Goal: Information Seeking & Learning: Find specific fact

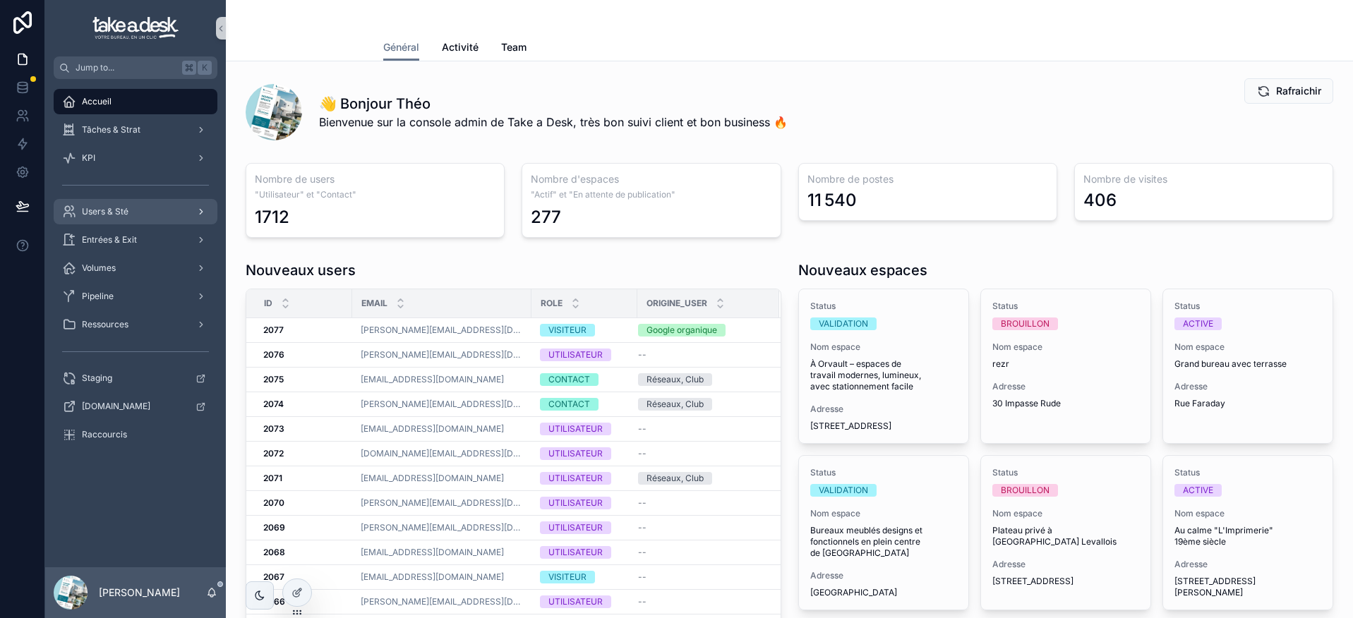
click at [138, 217] on div "Users & Sté" at bounding box center [135, 211] width 147 height 23
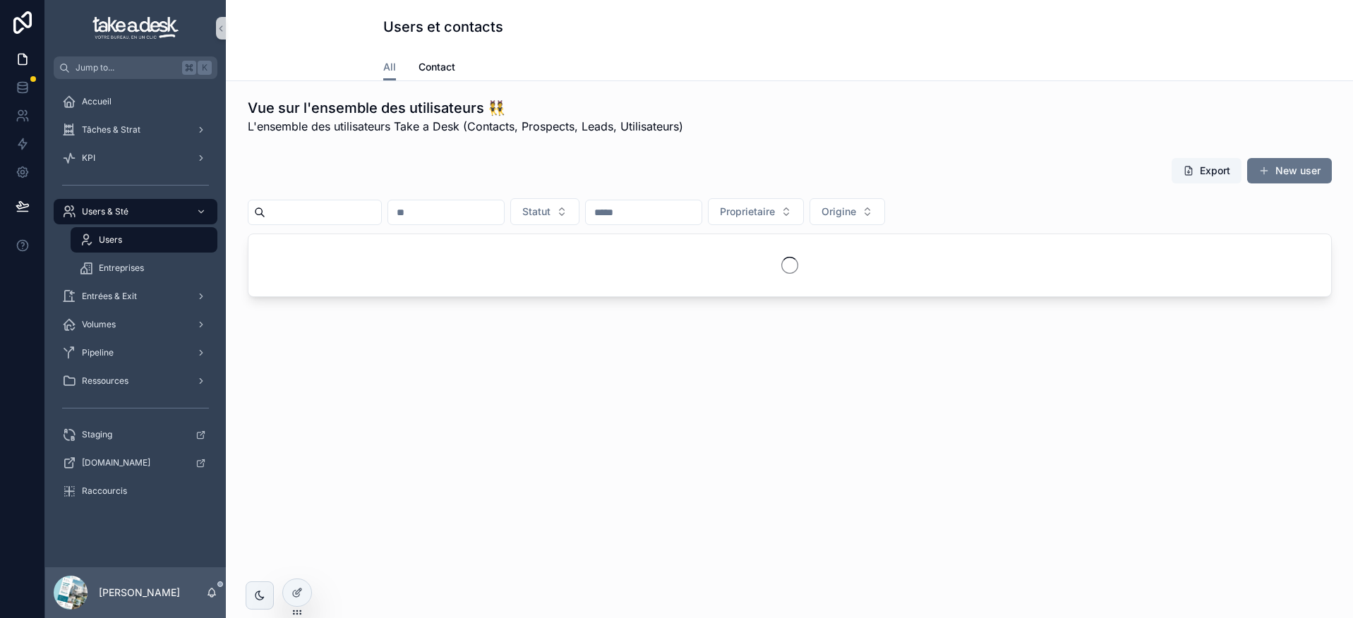
click at [318, 209] on input "scrollable content" at bounding box center [323, 213] width 116 height 20
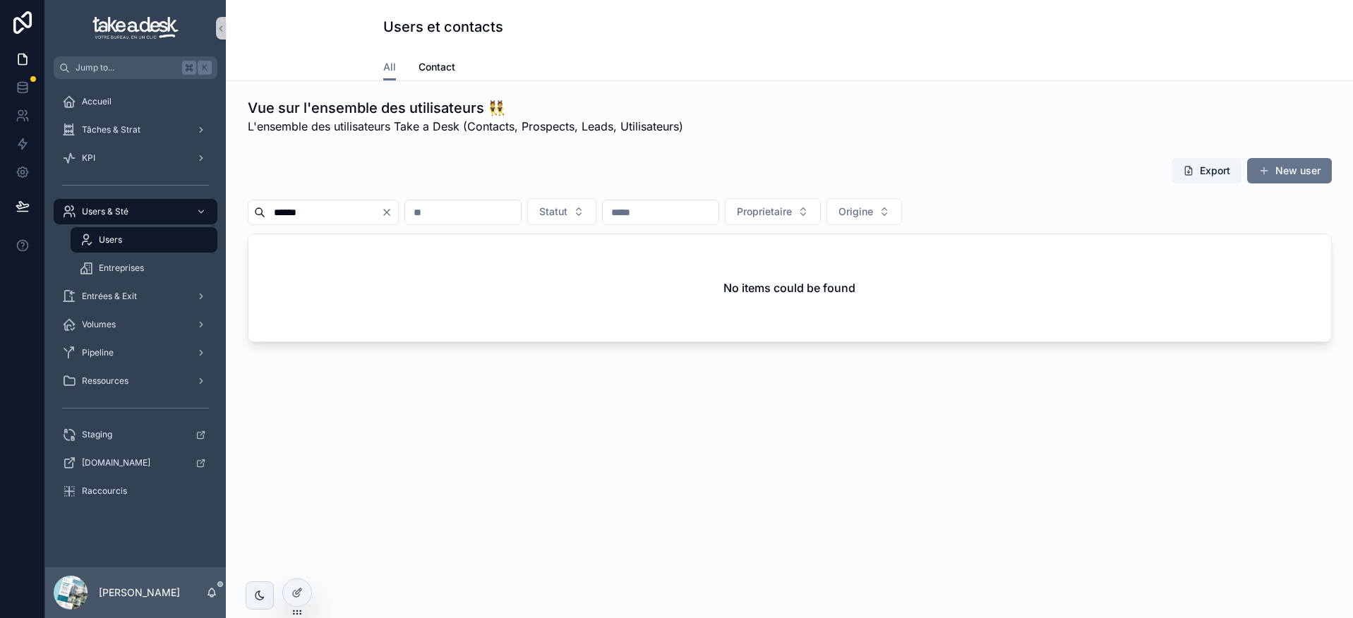
click at [314, 206] on input "******" at bounding box center [323, 213] width 116 height 20
type input "*"
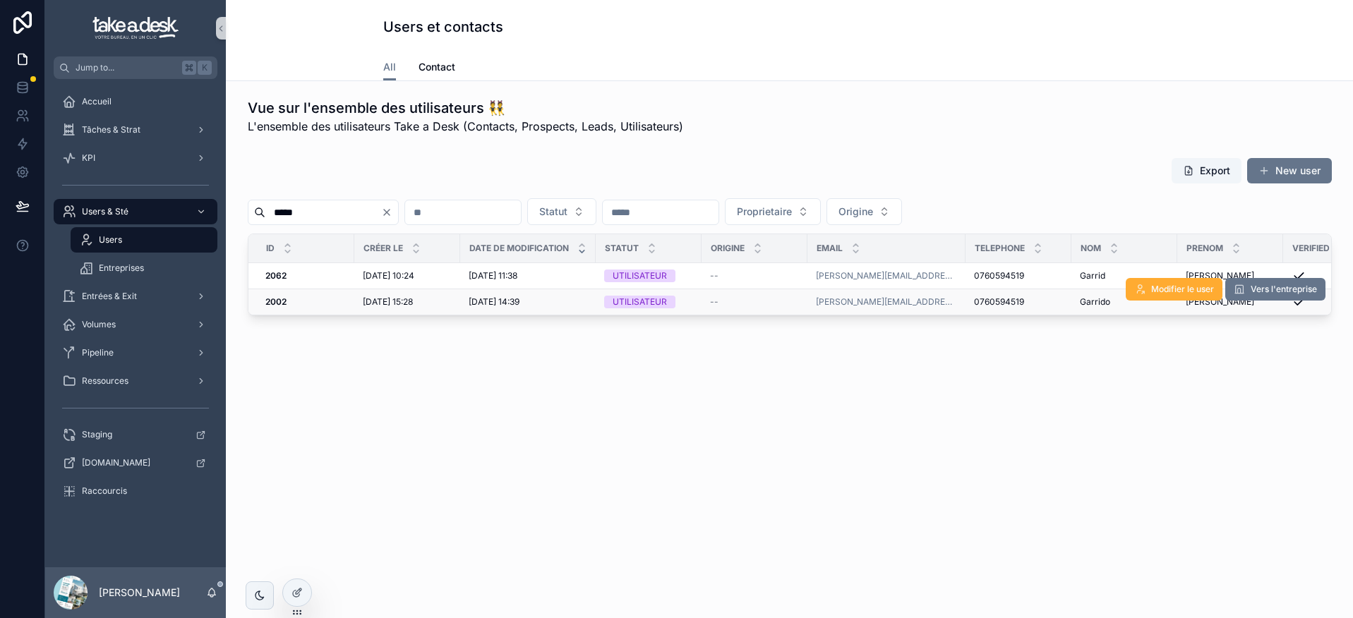
type input "*****"
click at [741, 304] on div "--" at bounding box center [754, 301] width 89 height 11
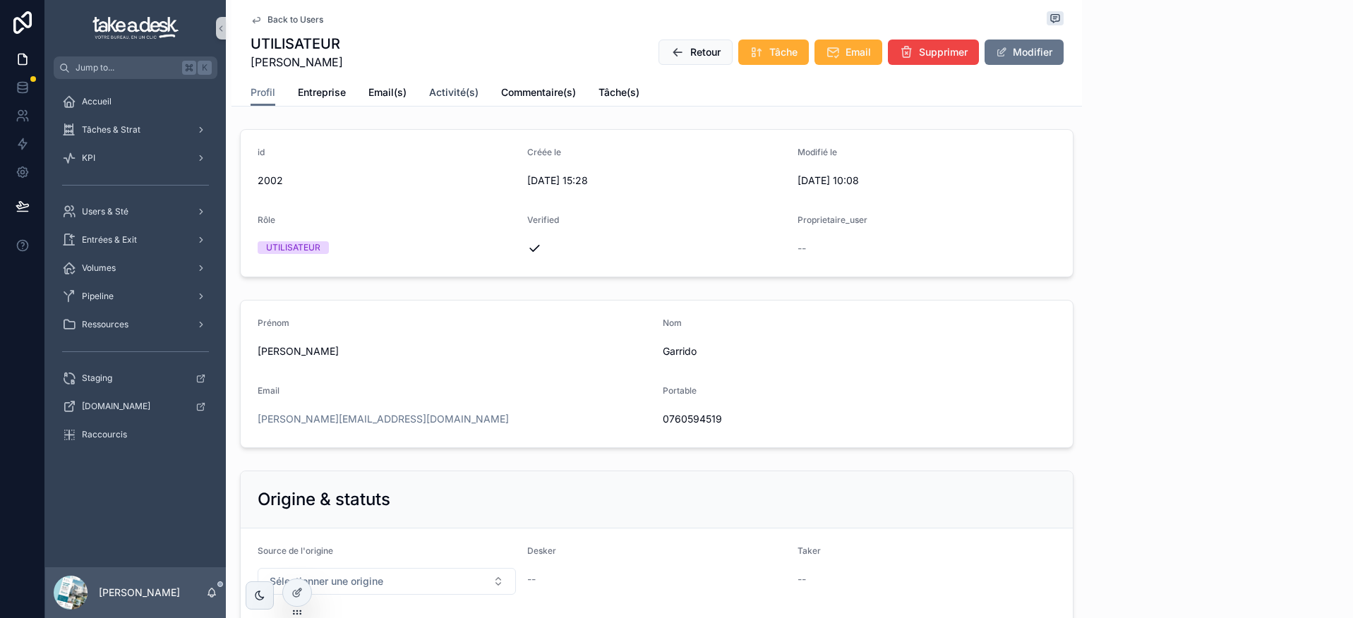
click at [466, 83] on link "Activité(s)" at bounding box center [453, 94] width 49 height 28
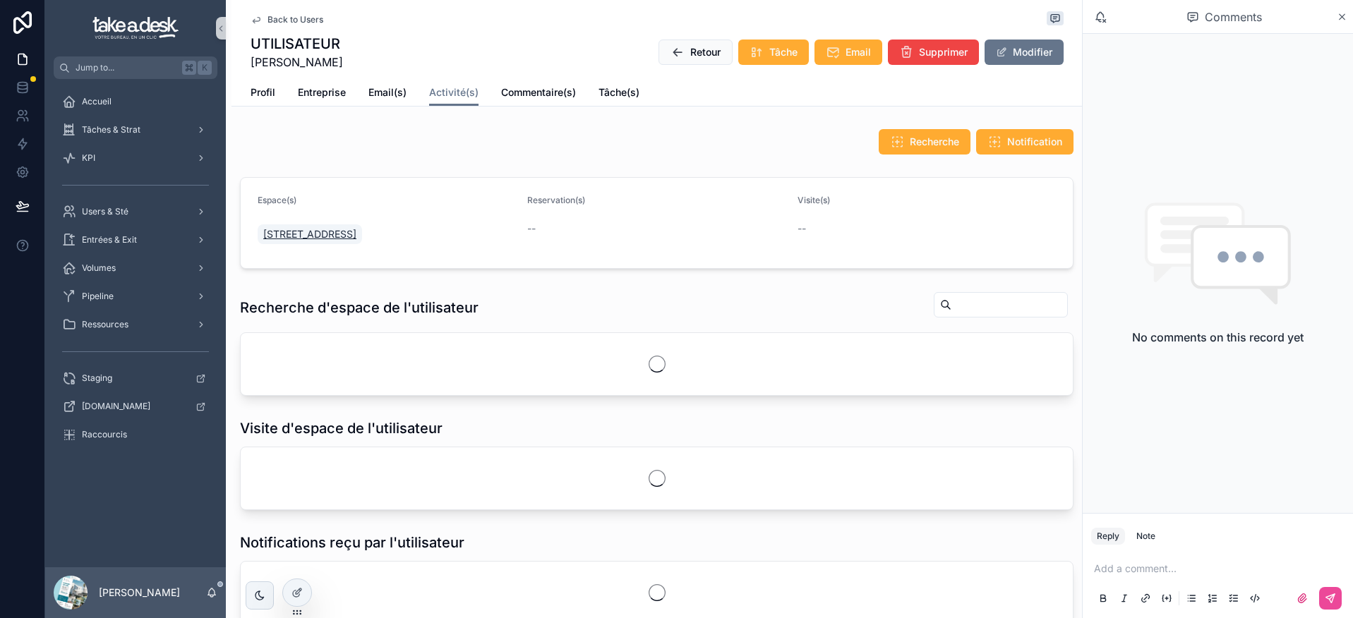
click at [356, 234] on span "[STREET_ADDRESS]" at bounding box center [309, 234] width 93 height 14
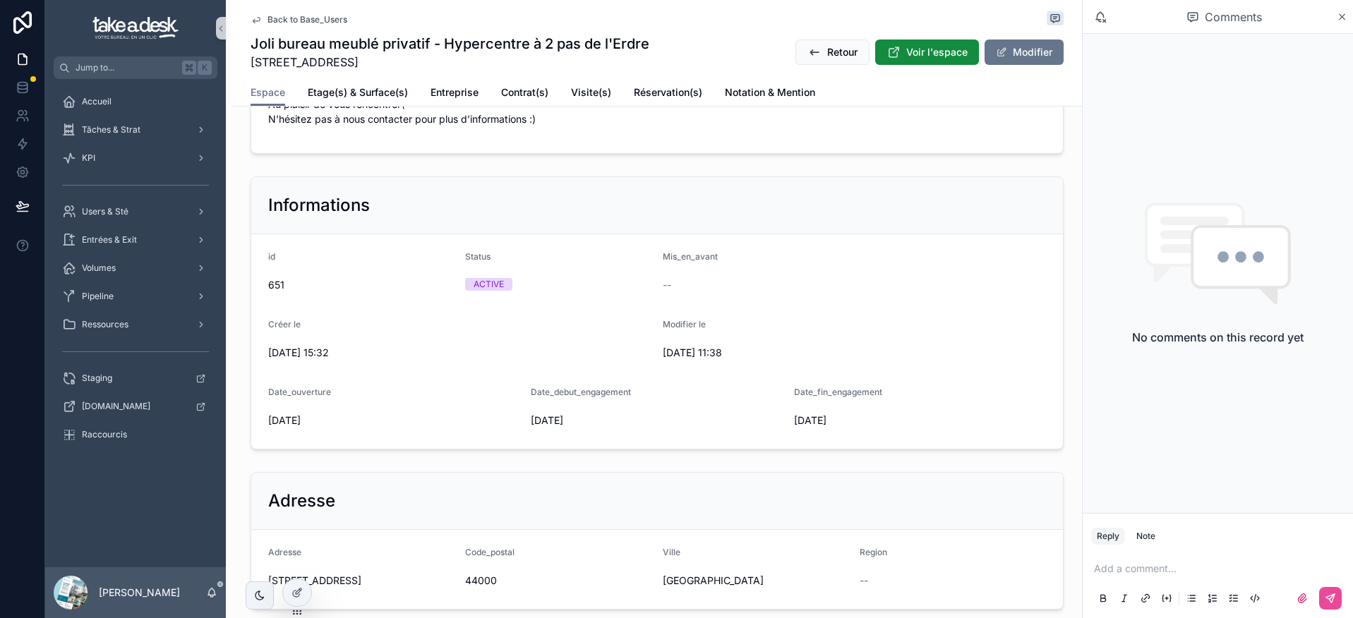
scroll to position [861, 0]
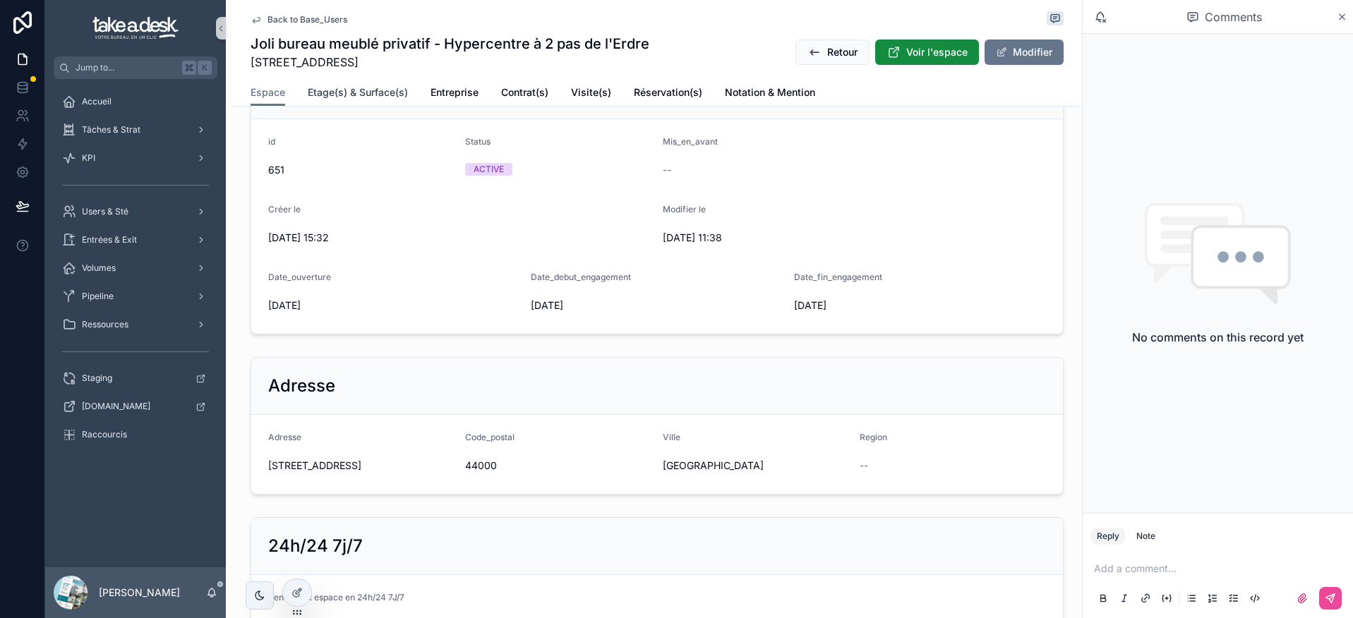
click at [387, 88] on span "Etage(s) & Surface(s)" at bounding box center [358, 92] width 100 height 14
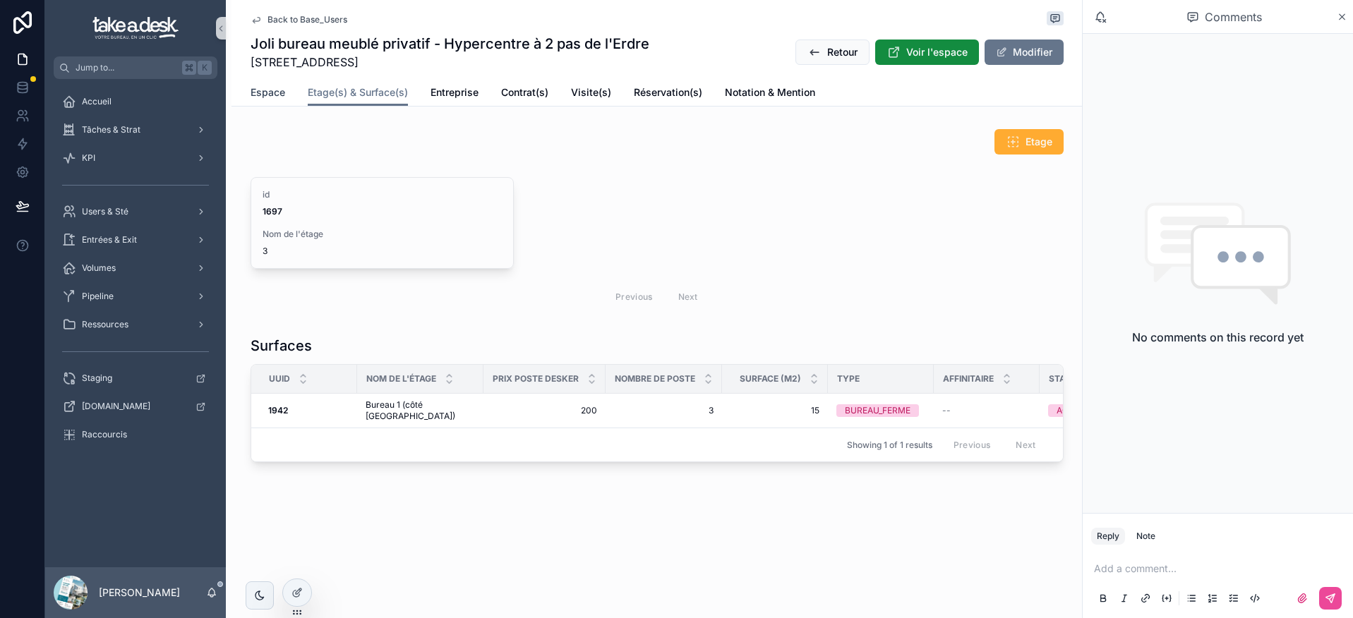
click at [273, 102] on link "Espace" at bounding box center [268, 94] width 35 height 28
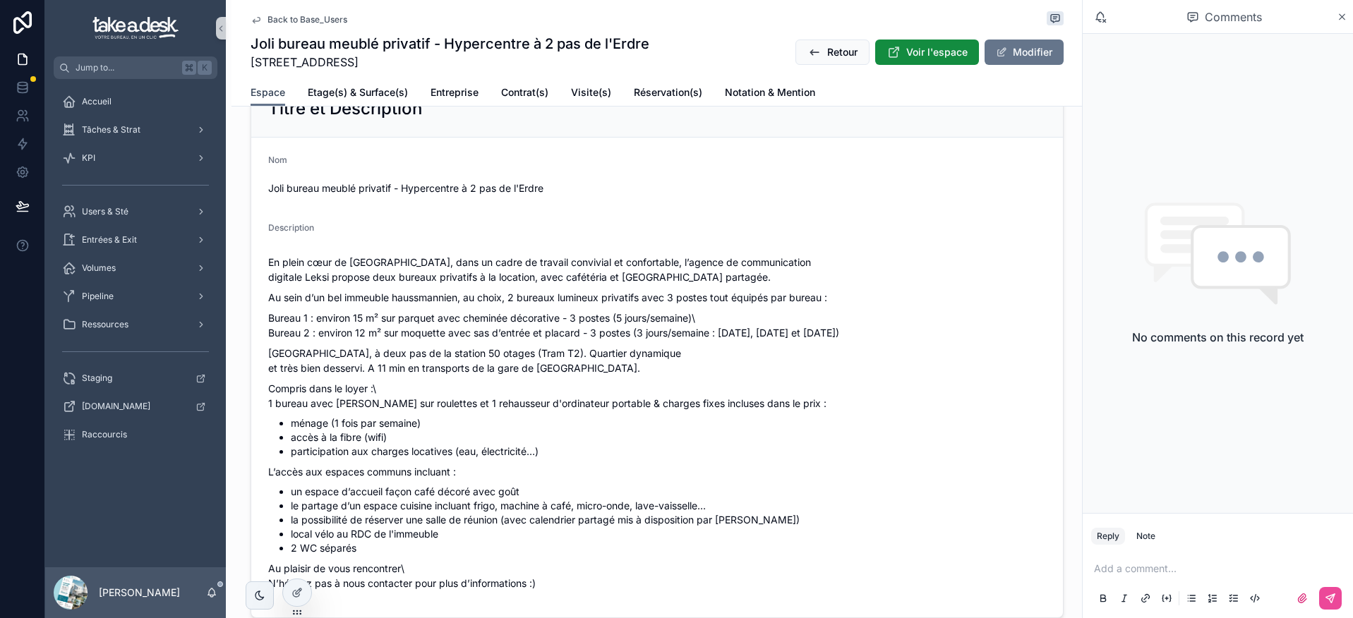
scroll to position [402, 0]
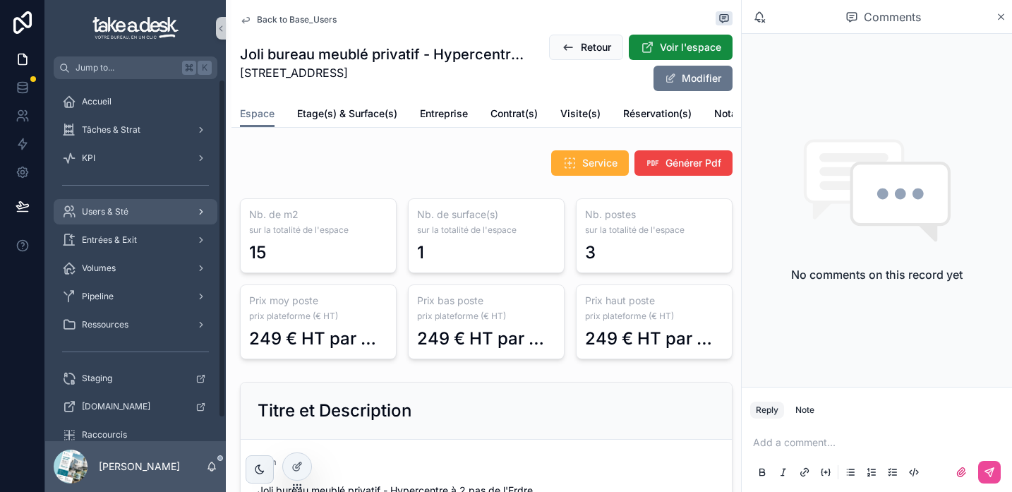
click at [160, 205] on div "Users & Sté" at bounding box center [135, 211] width 147 height 23
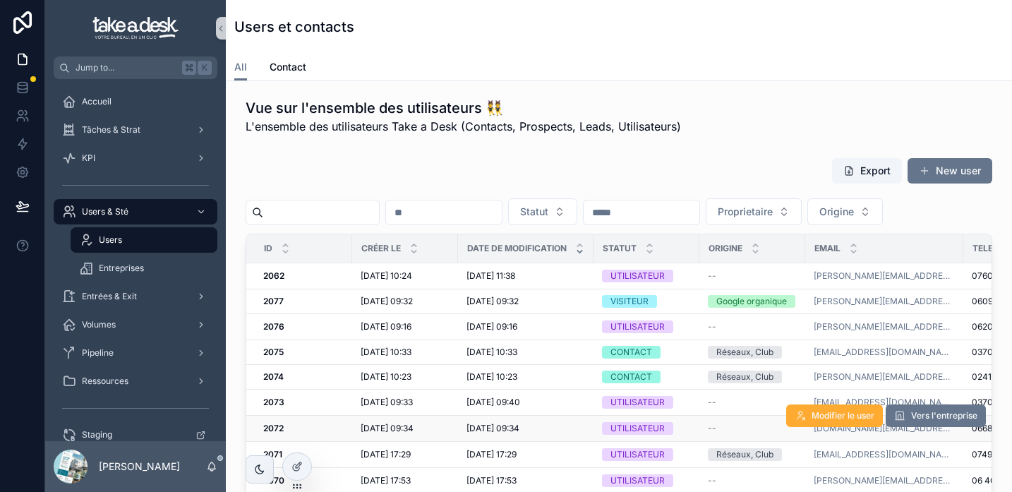
click at [690, 425] on div "UTILISATEUR" at bounding box center [646, 428] width 89 height 13
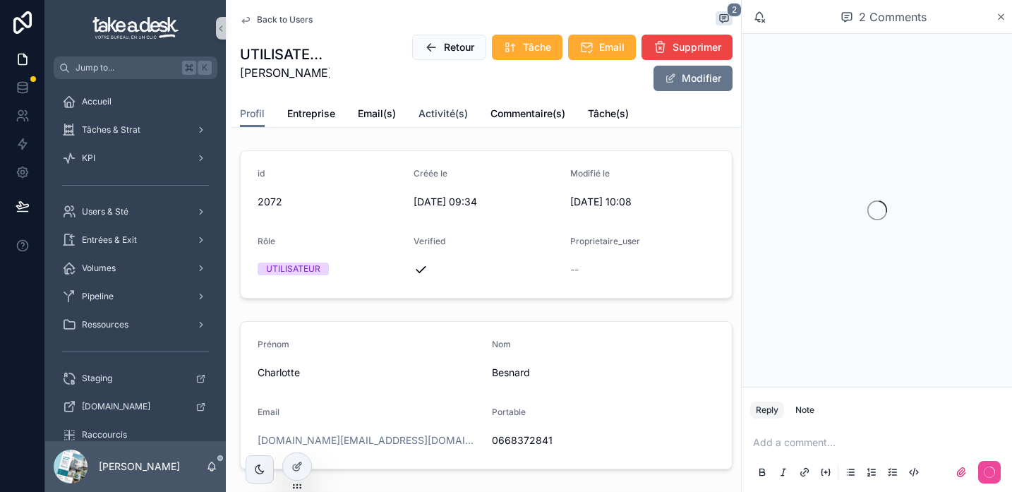
click at [445, 118] on span "Activité(s)" at bounding box center [443, 114] width 49 height 14
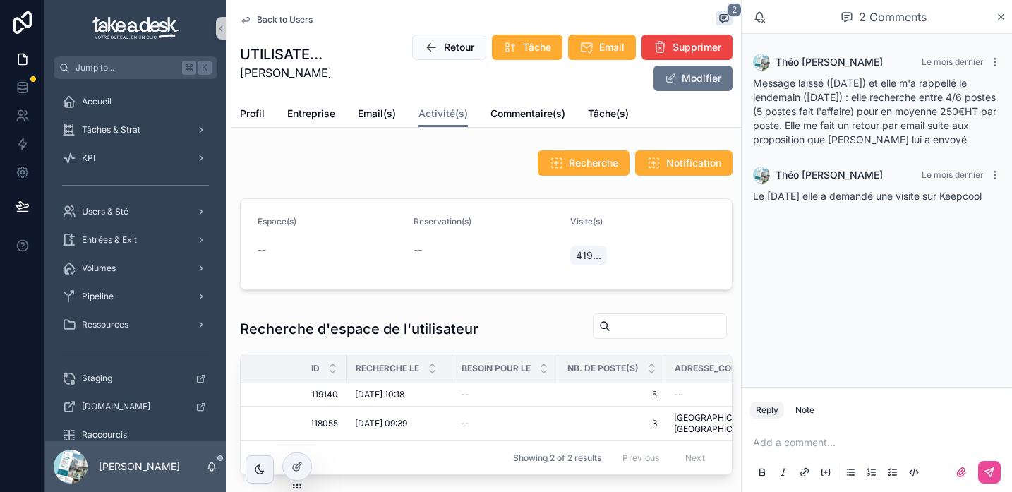
click at [576, 253] on span "419..." at bounding box center [588, 255] width 25 height 14
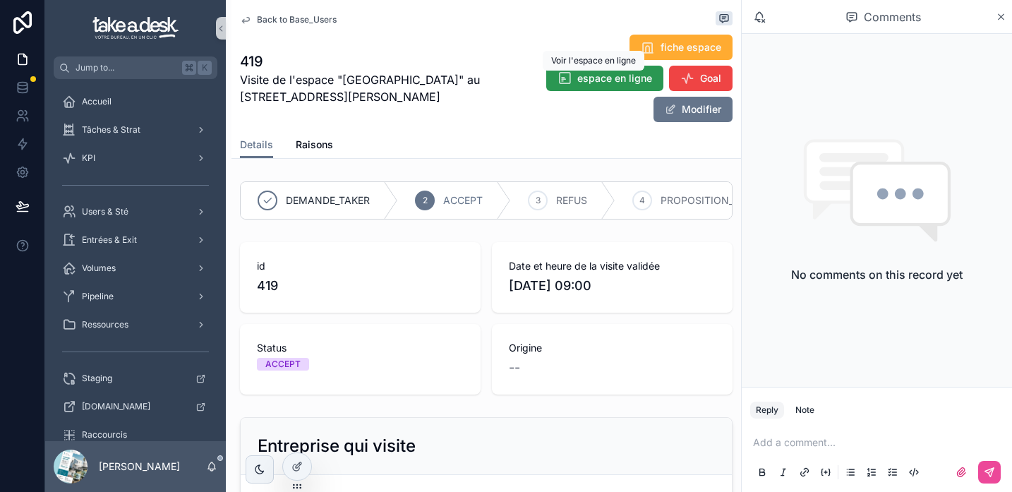
click at [605, 88] on button "espace en ligne" at bounding box center [604, 78] width 117 height 25
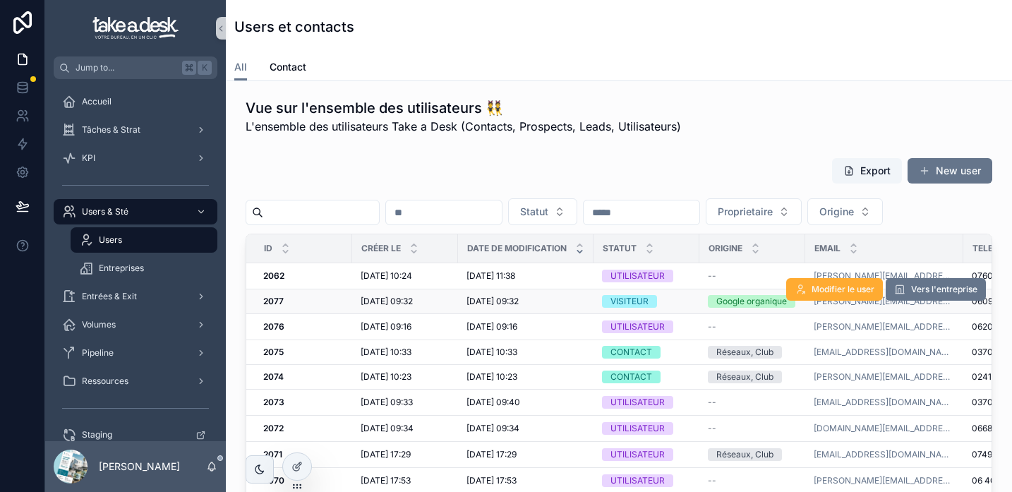
click at [519, 304] on span "[DATE] 09:32" at bounding box center [493, 301] width 52 height 11
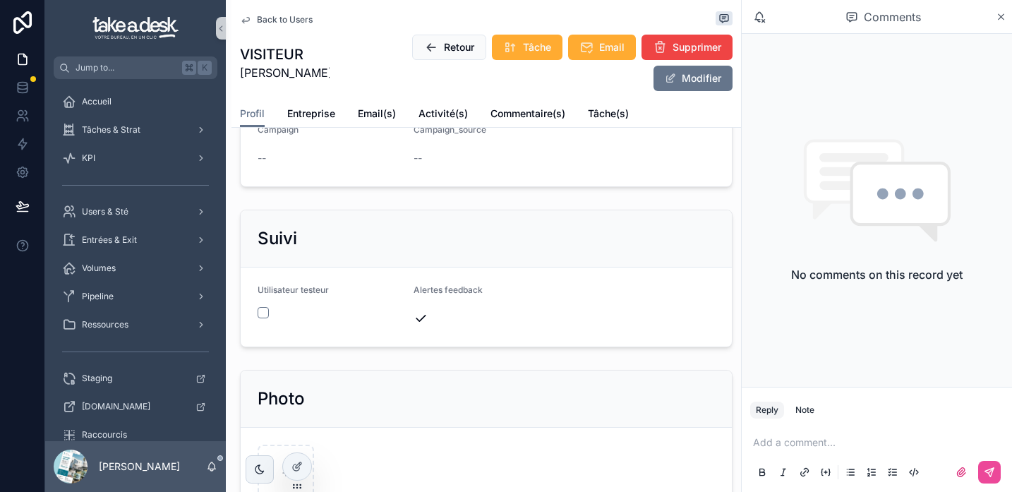
scroll to position [637, 0]
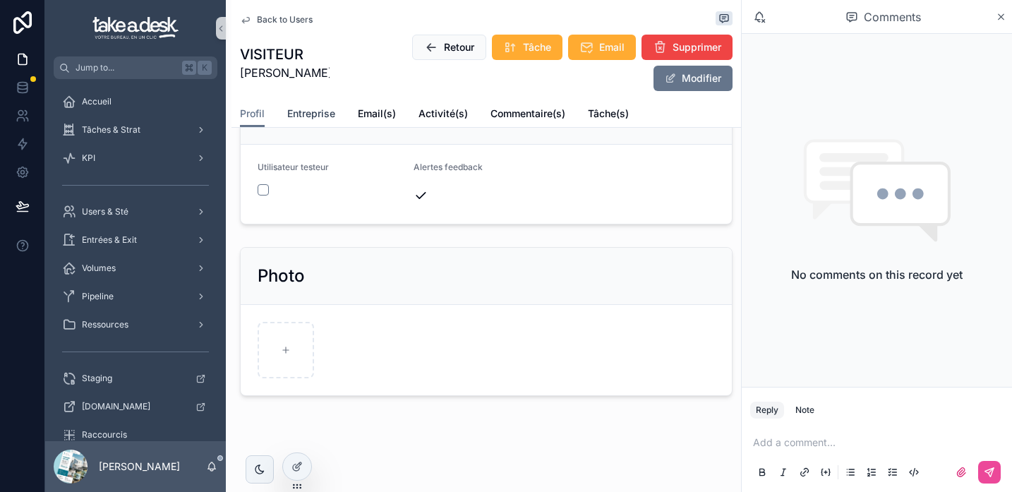
click at [328, 116] on span "Entreprise" at bounding box center [311, 114] width 48 height 14
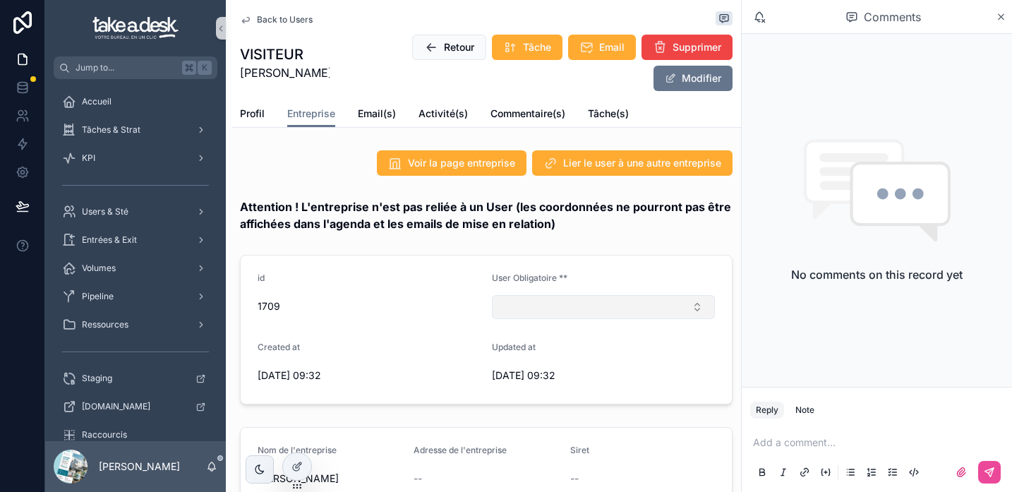
click at [558, 304] on button "Select Button" at bounding box center [603, 307] width 223 height 24
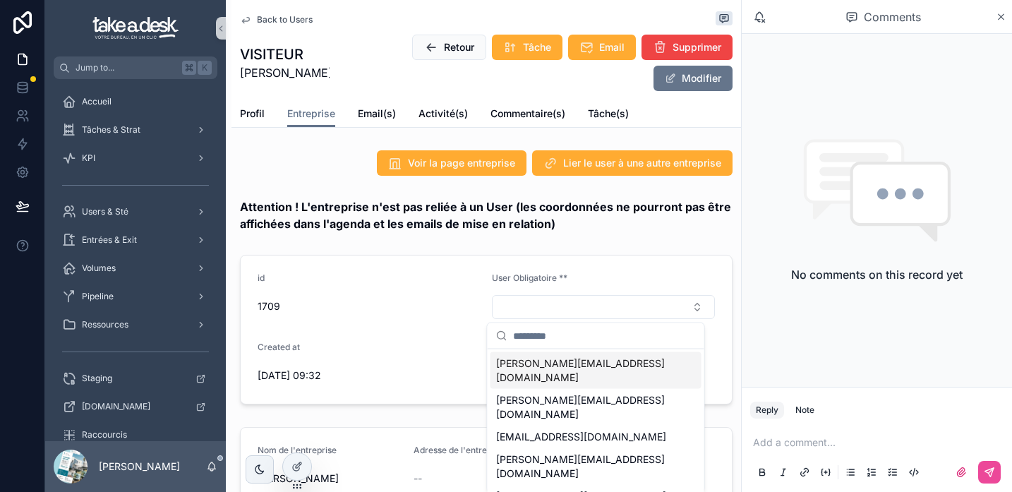
click at [559, 366] on span "[PERSON_NAME][EMAIL_ADDRESS][DOMAIN_NAME]" at bounding box center [587, 370] width 183 height 28
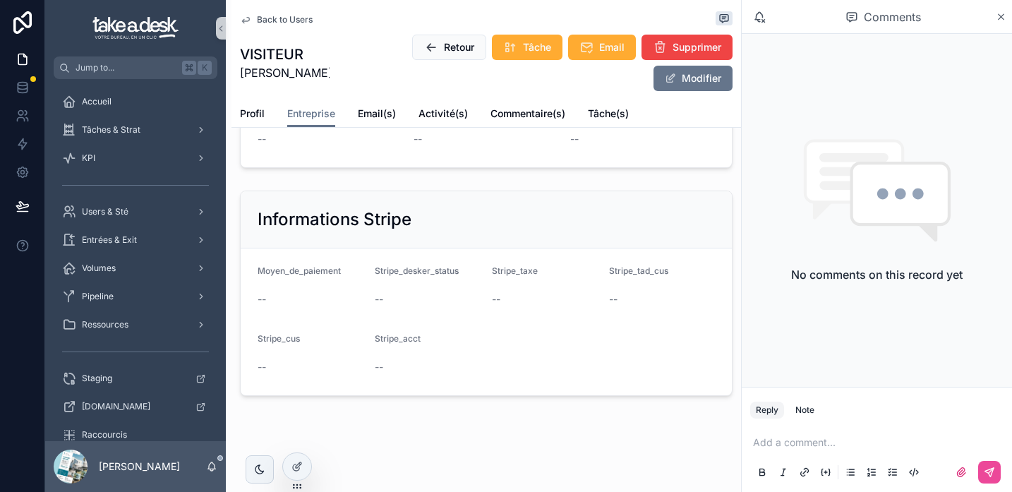
scroll to position [225, 0]
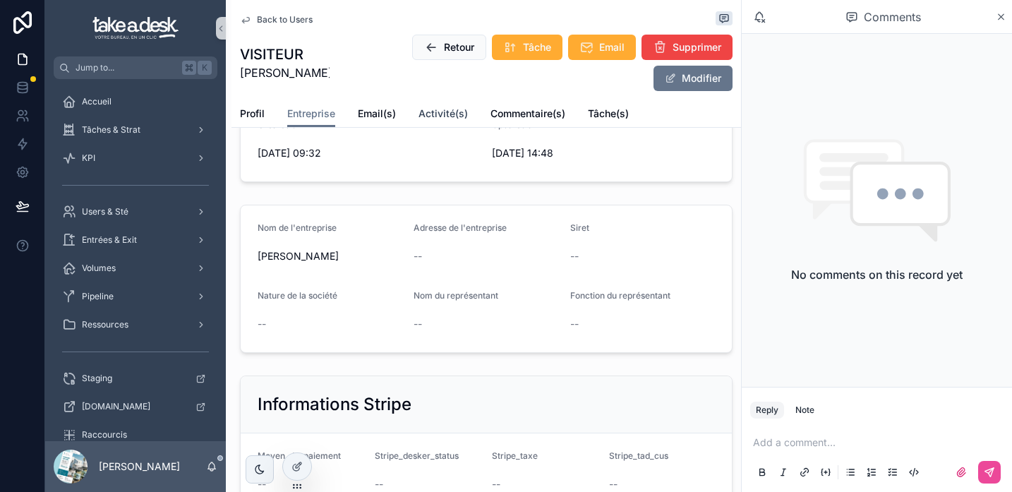
click at [448, 116] on span "Activité(s)" at bounding box center [443, 114] width 49 height 14
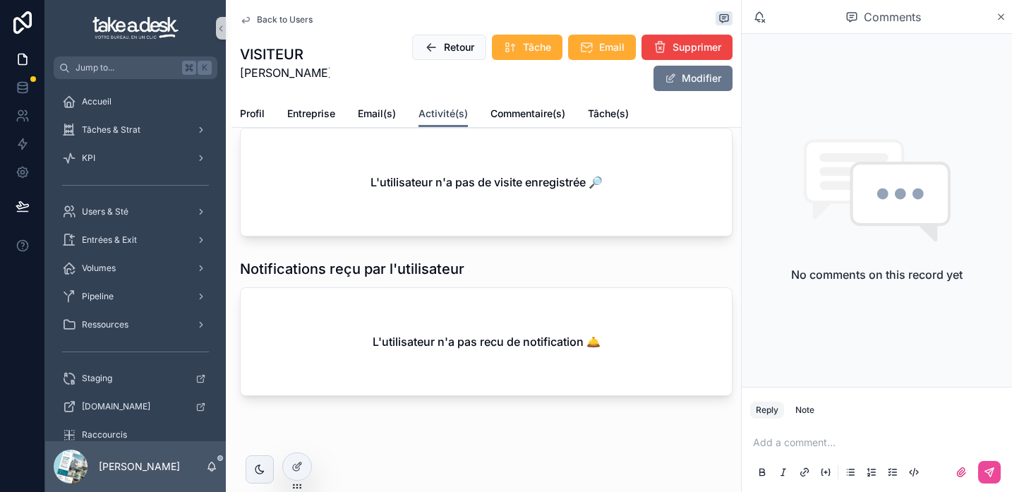
scroll to position [141, 0]
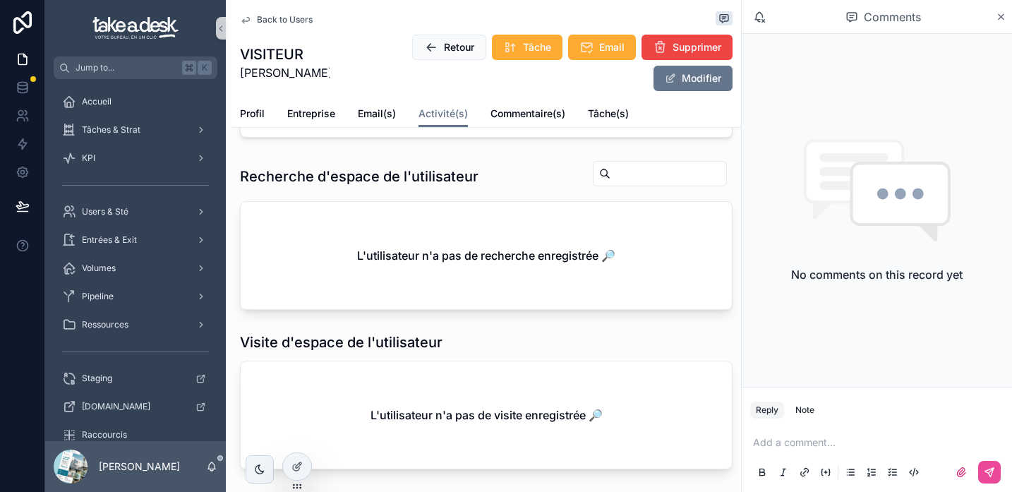
click at [768, 459] on div "scrollable content" at bounding box center [876, 472] width 253 height 28
click at [777, 447] on p "scrollable content" at bounding box center [879, 443] width 253 height 14
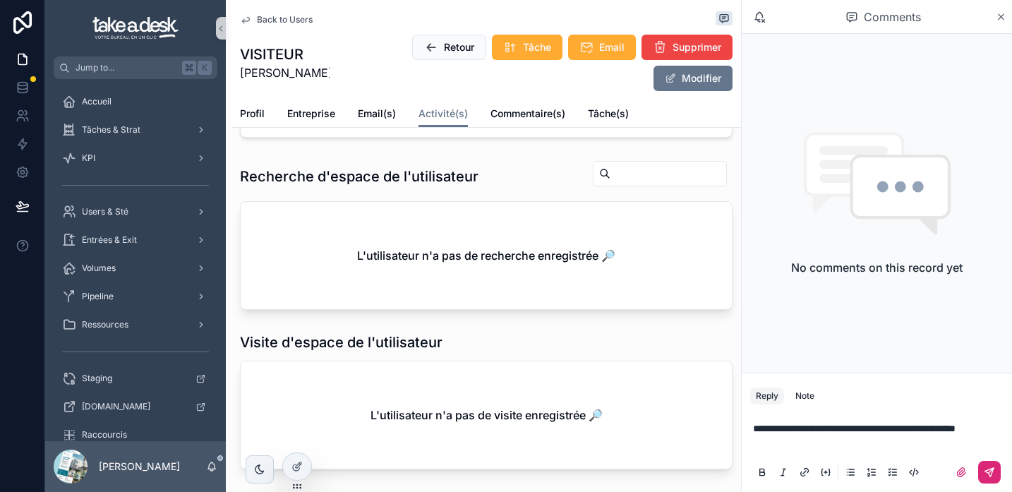
click at [987, 473] on icon "scrollable content" at bounding box center [989, 472] width 11 height 11
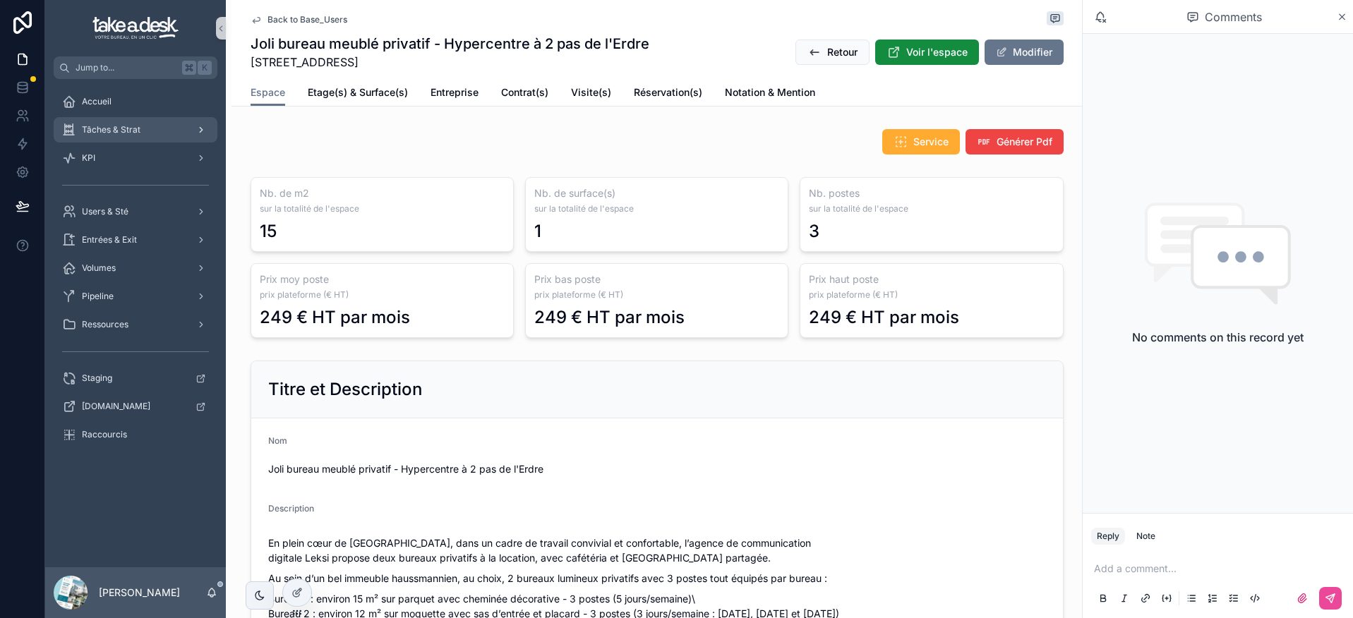
scroll to position [402, 0]
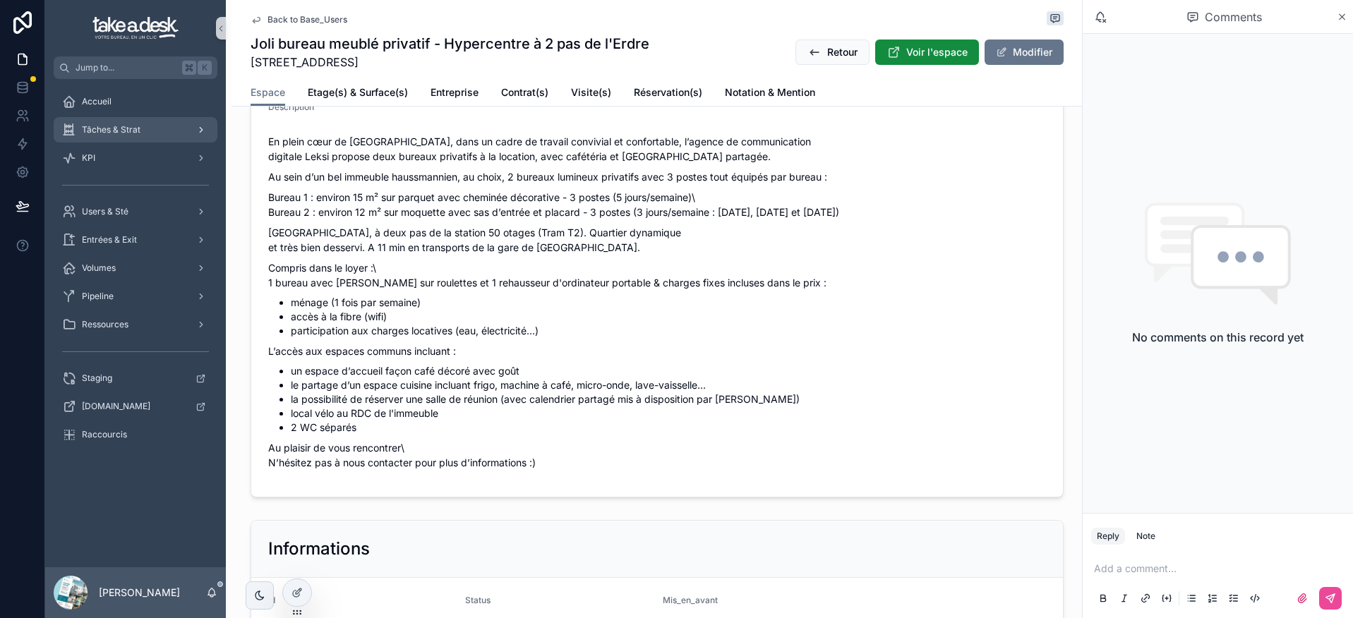
click at [133, 136] on div "Tâches & Strat" at bounding box center [135, 130] width 147 height 23
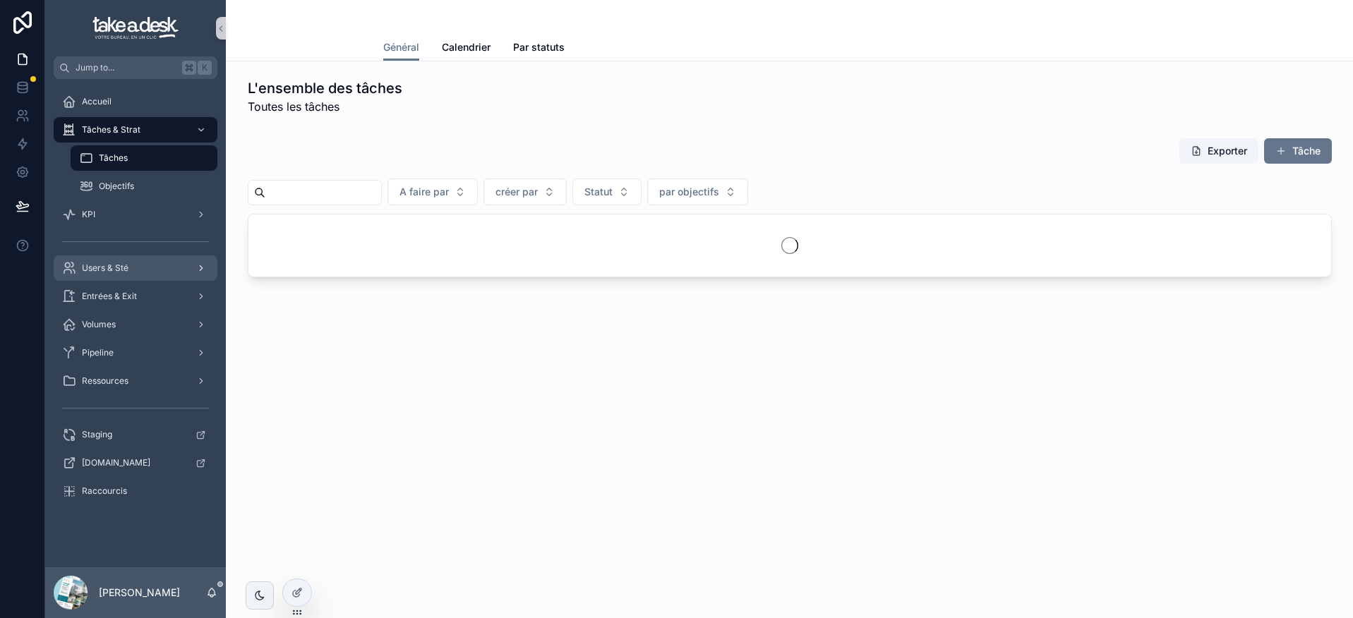
click at [128, 271] on div "Users & Sté" at bounding box center [135, 268] width 147 height 23
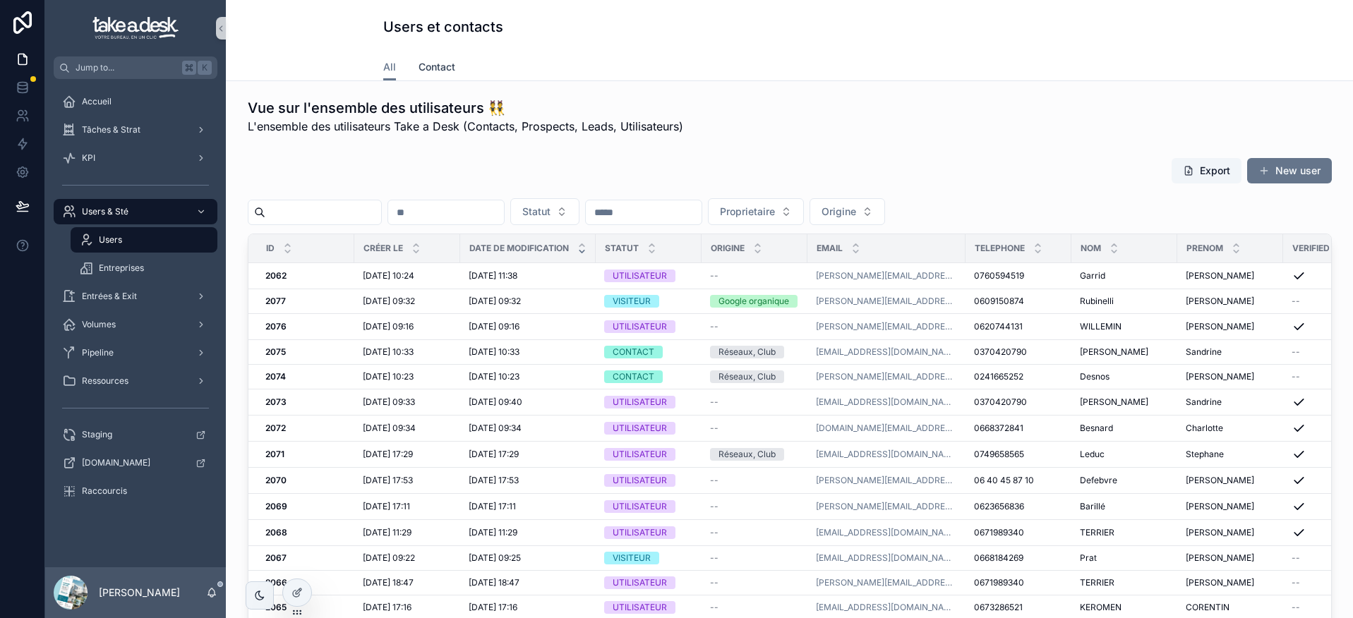
click at [421, 71] on span "Contact" at bounding box center [437, 67] width 37 height 14
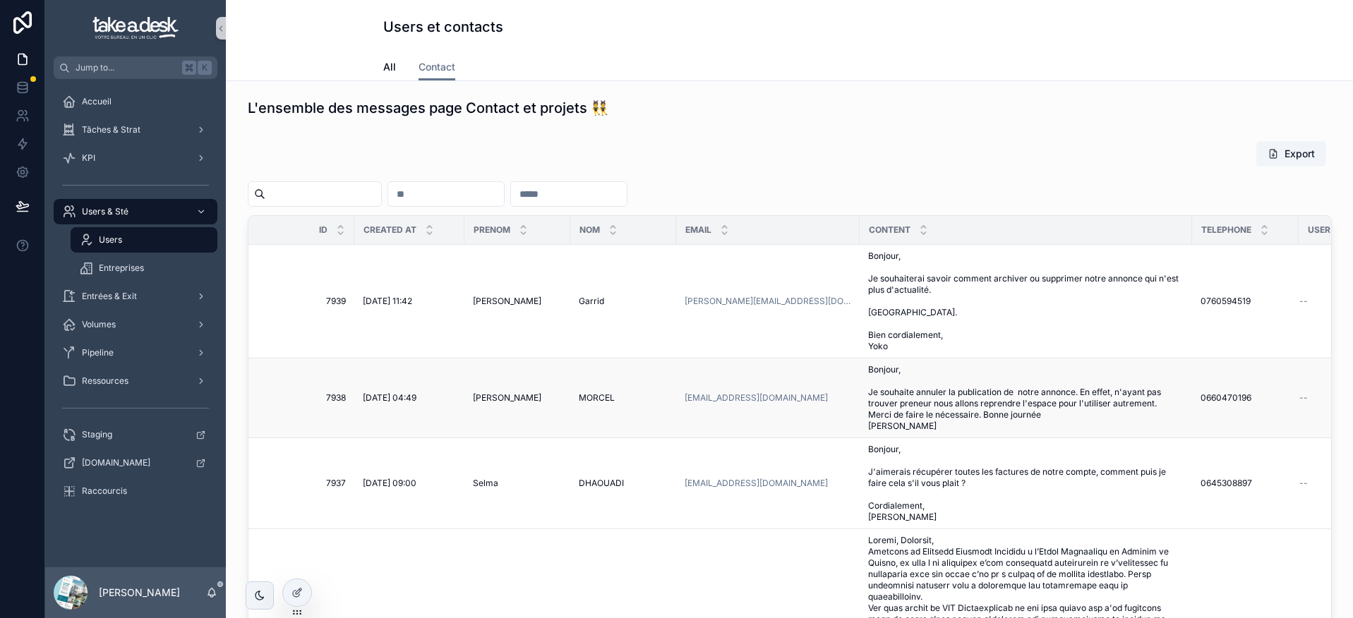
click at [760, 409] on td "[EMAIL_ADDRESS][DOMAIN_NAME]" at bounding box center [768, 399] width 184 height 80
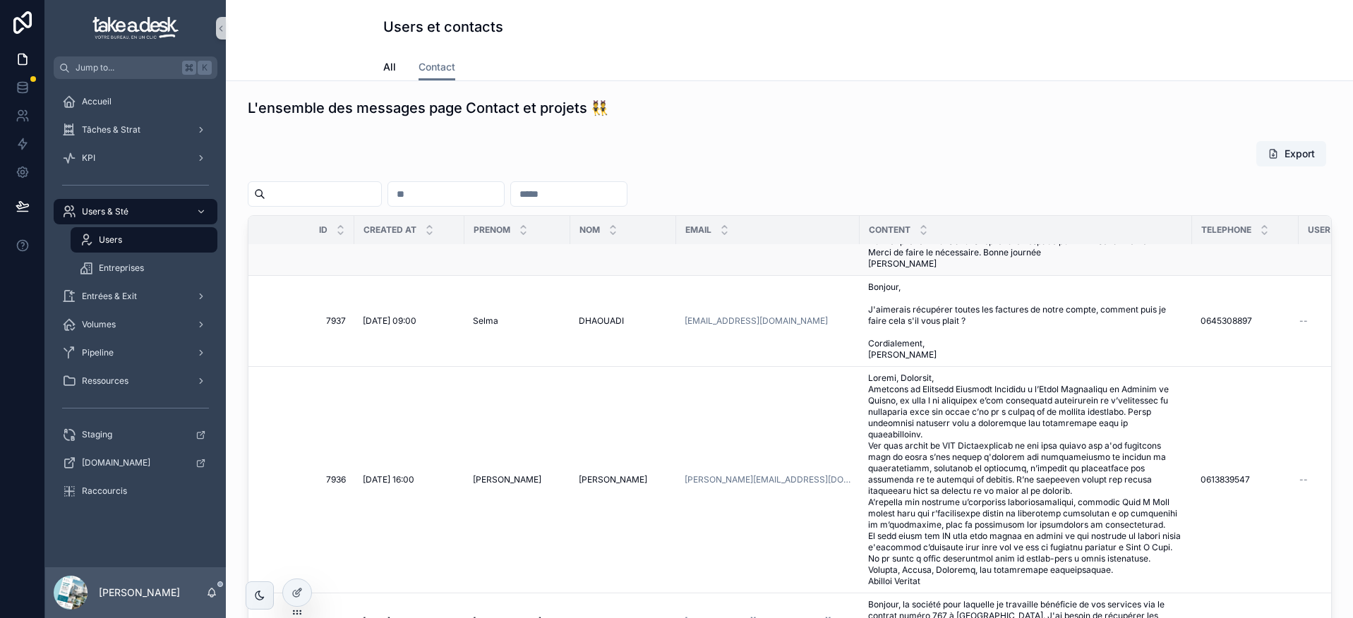
scroll to position [68, 0]
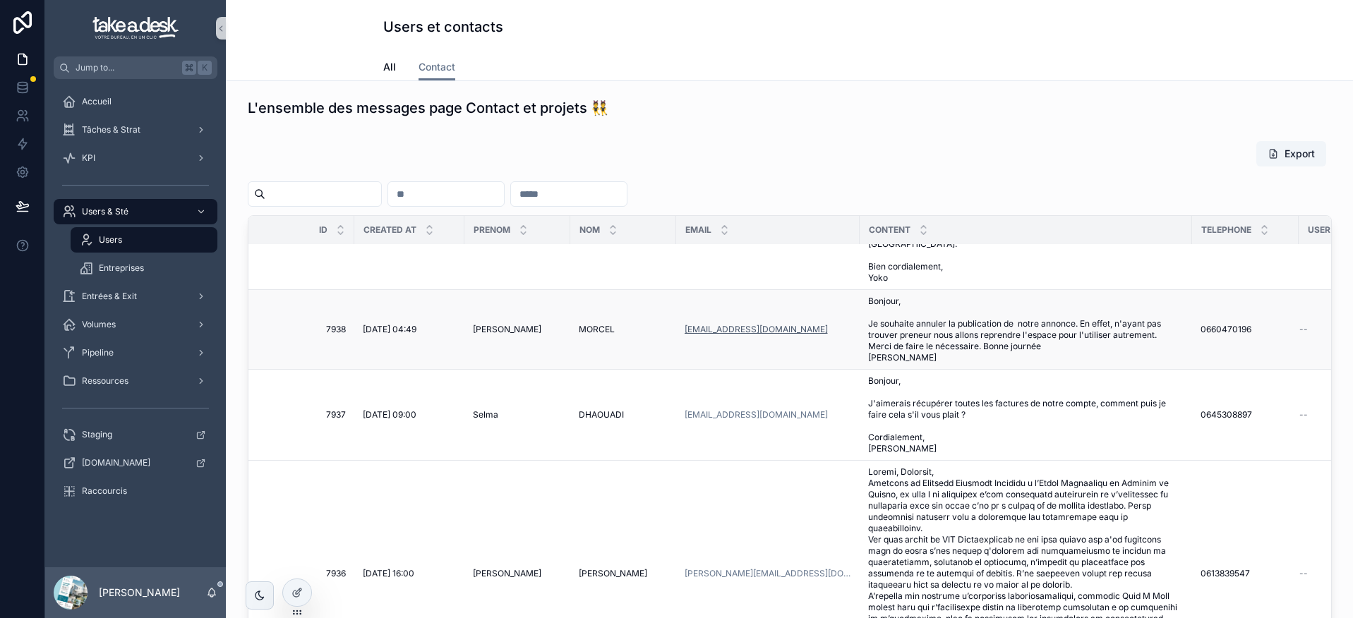
click at [750, 329] on link "[EMAIL_ADDRESS][DOMAIN_NAME]" at bounding box center [756, 329] width 143 height 11
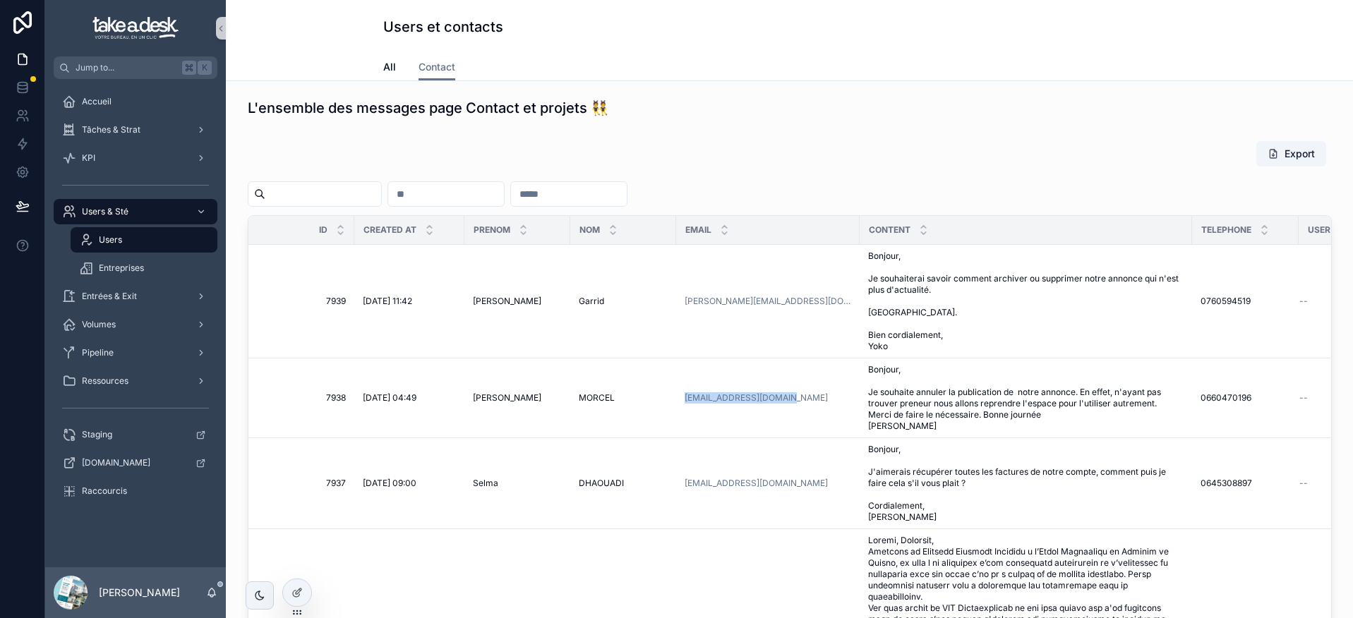
click at [157, 235] on div "Users" at bounding box center [144, 240] width 130 height 23
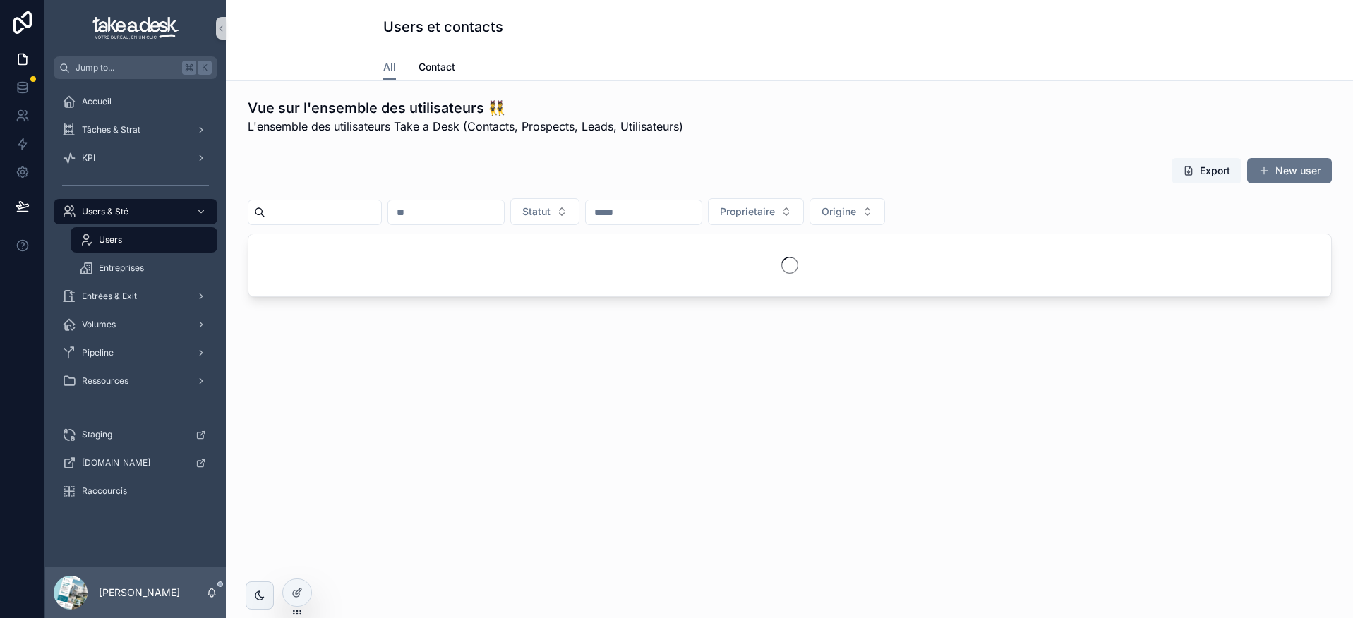
click at [323, 210] on input "scrollable content" at bounding box center [323, 213] width 116 height 20
paste input "**********"
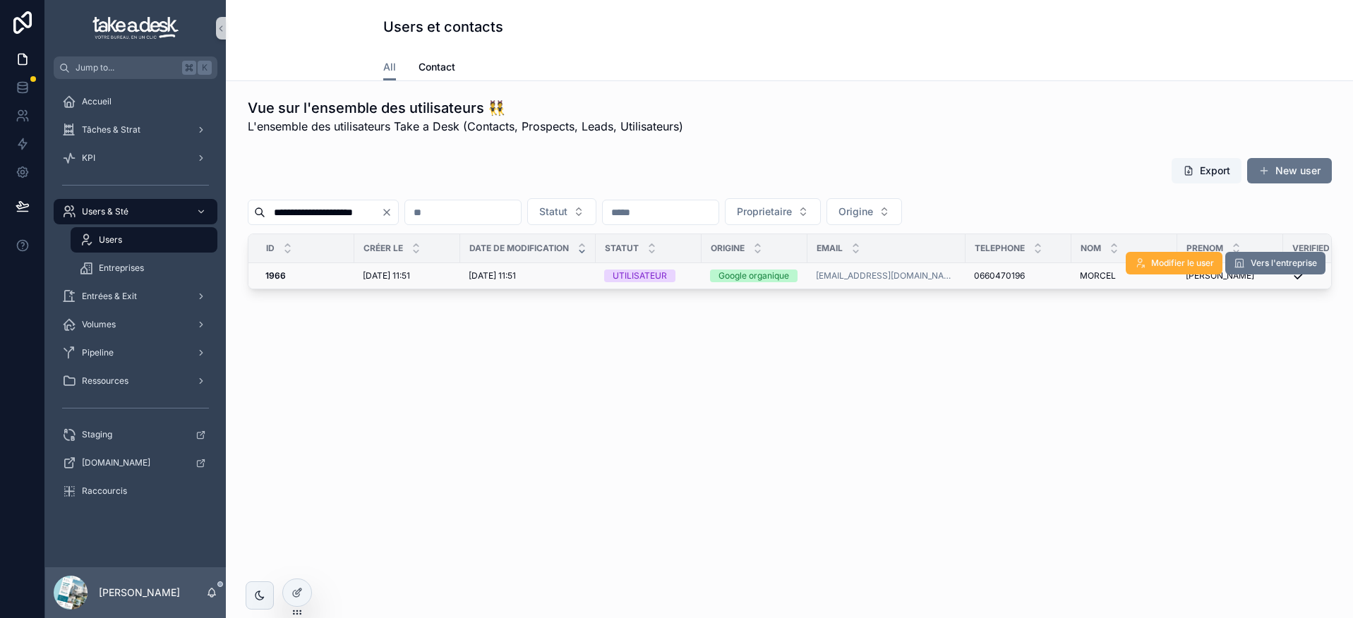
type input "**********"
click at [668, 279] on span "UTILISATEUR" at bounding box center [639, 276] width 71 height 13
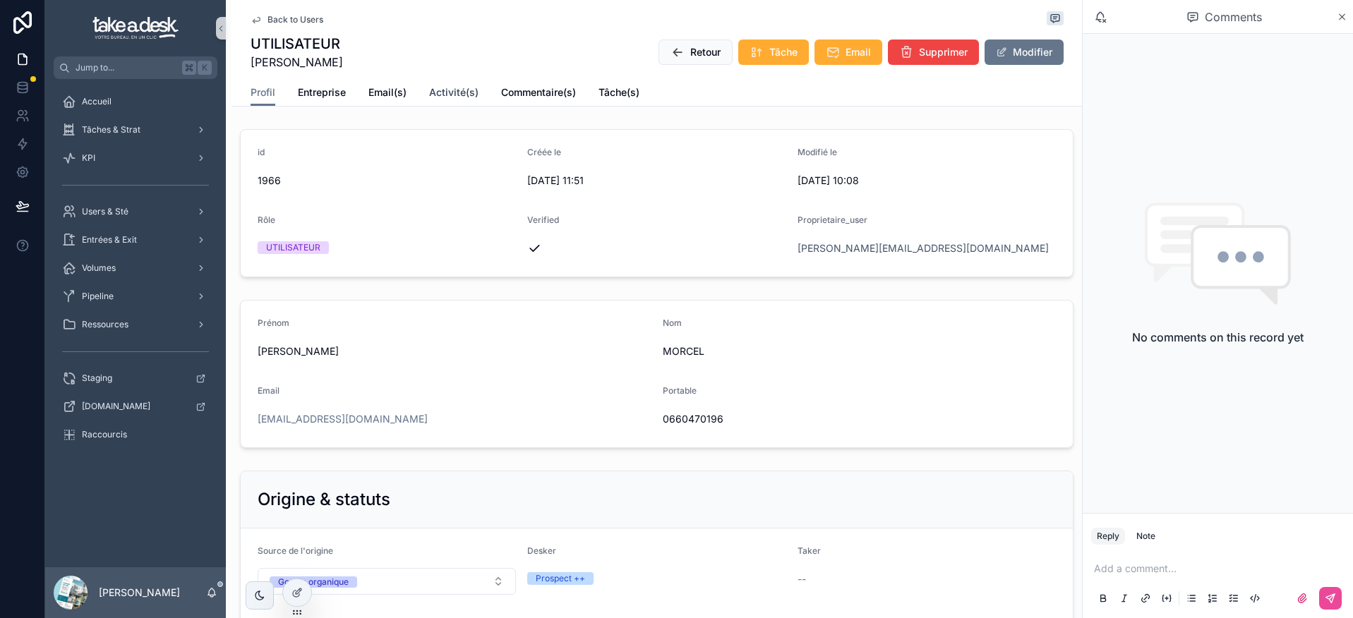
click at [456, 89] on span "Activité(s)" at bounding box center [453, 92] width 49 height 14
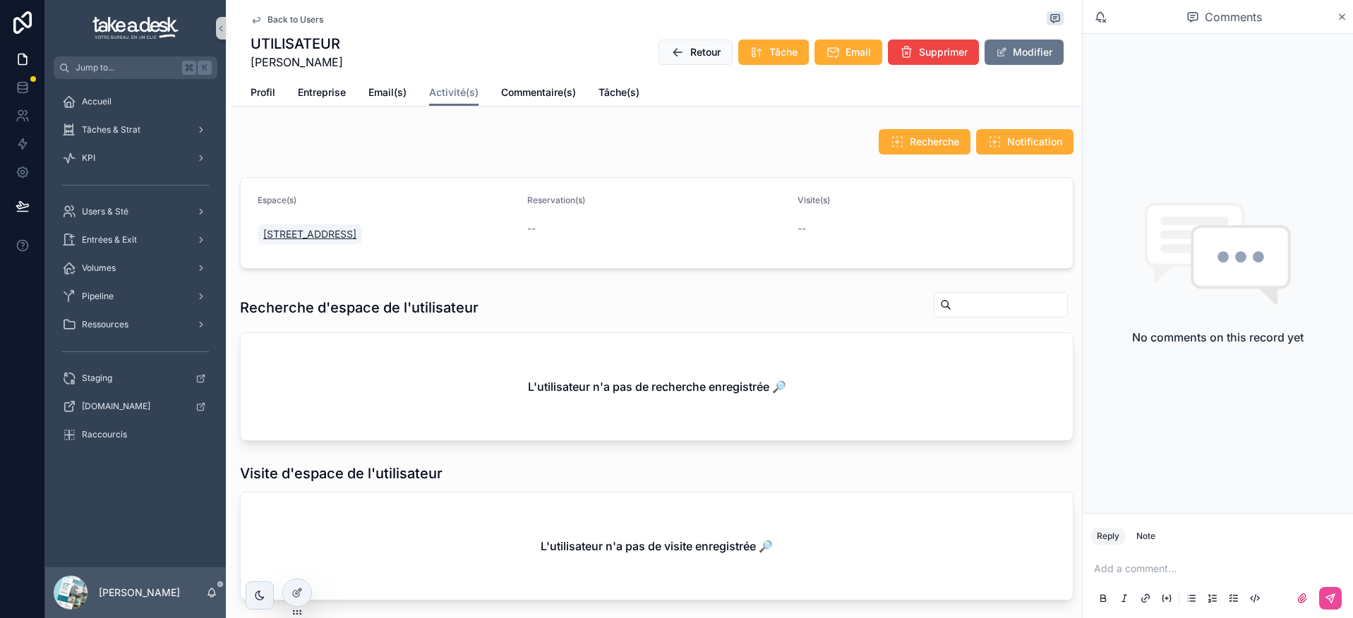
click at [356, 228] on span "[STREET_ADDRESS]" at bounding box center [309, 234] width 93 height 14
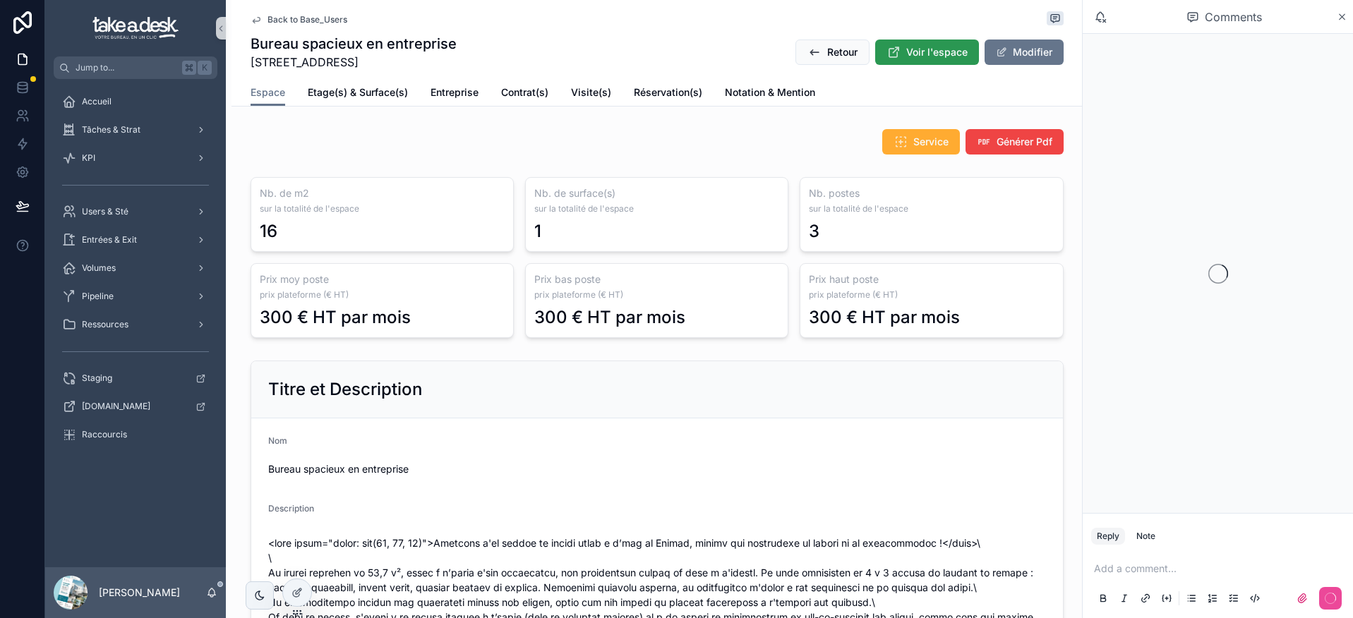
click at [929, 56] on span "Voir l'espace" at bounding box center [936, 52] width 61 height 14
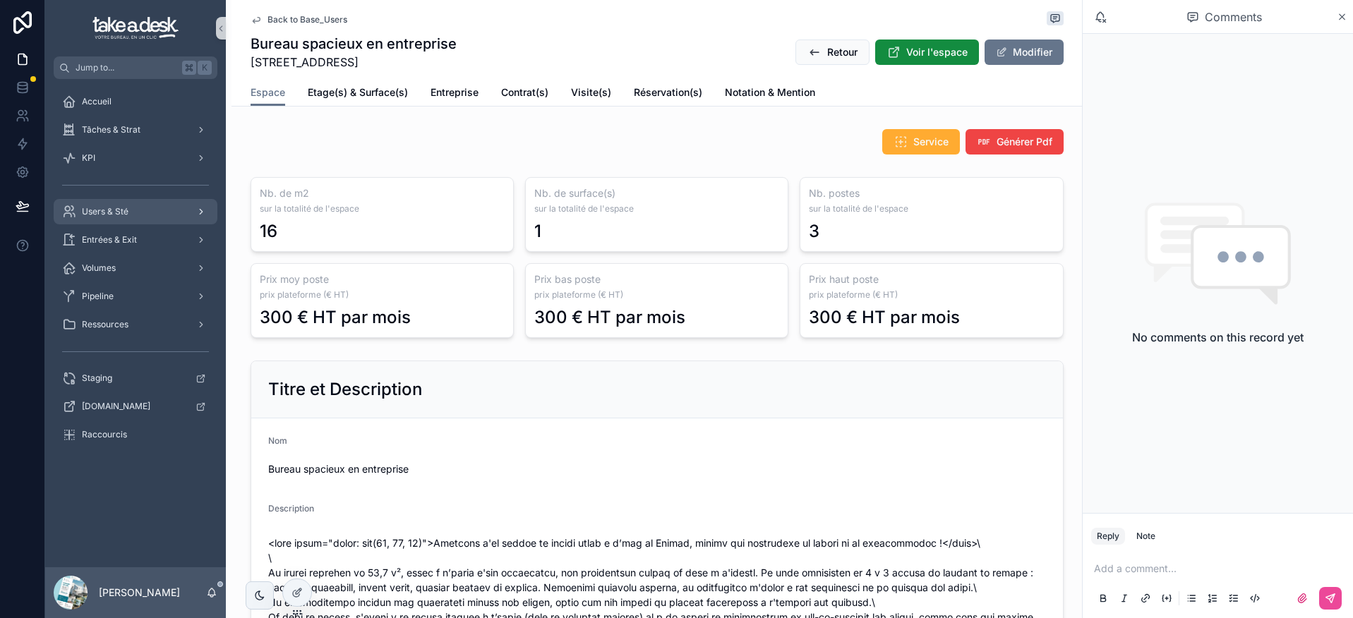
click at [135, 211] on div "Users & Sté" at bounding box center [135, 211] width 147 height 23
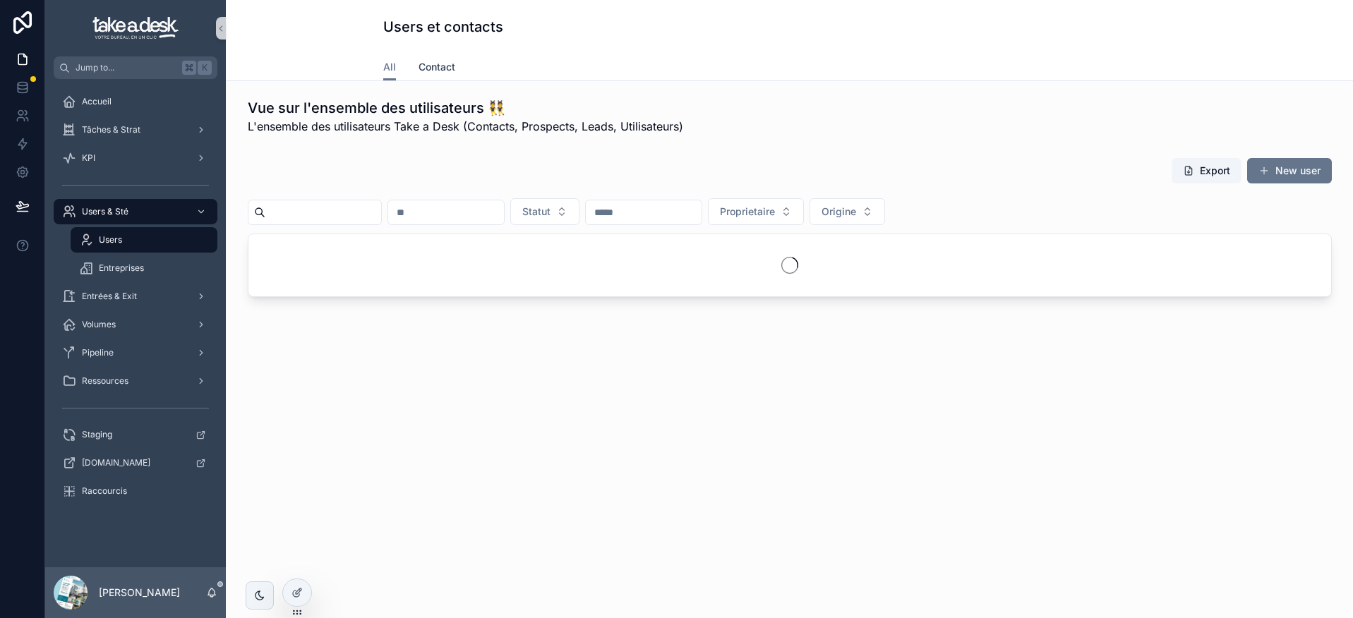
click at [443, 65] on span "Contact" at bounding box center [437, 67] width 37 height 14
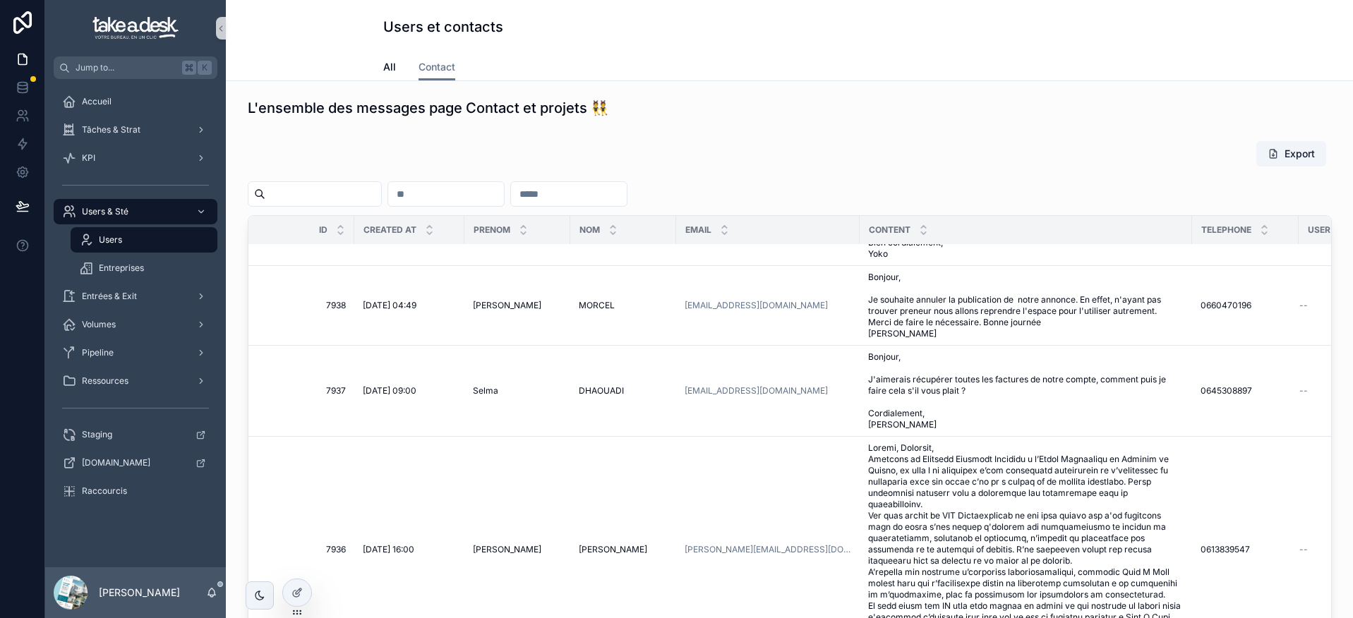
scroll to position [93, 0]
